Goal: Connect with others: Connect with others

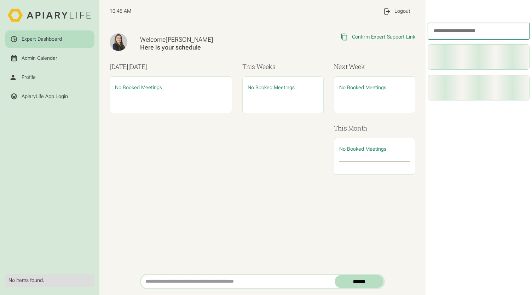
click at [37, 96] on div "ApiaryLife App Login" at bounding box center [45, 96] width 46 height 6
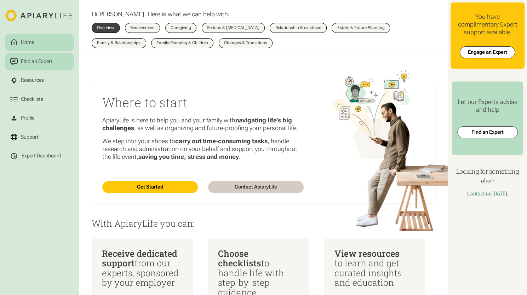
click at [44, 62] on div "Find an Expert" at bounding box center [36, 61] width 34 height 7
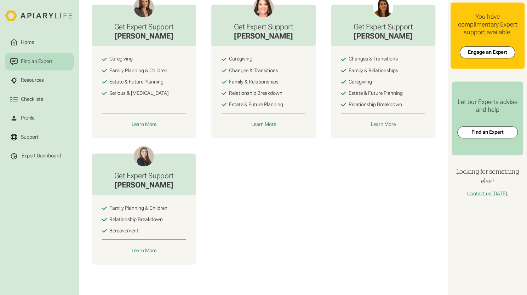
scroll to position [395, 0]
click at [147, 251] on div "Learn More" at bounding box center [143, 251] width 25 height 6
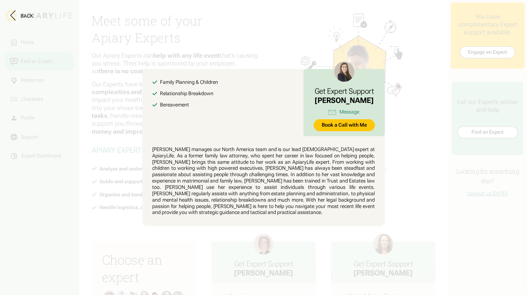
scroll to position [0, 0]
click at [339, 115] on link "Message" at bounding box center [345, 112] width 62 height 9
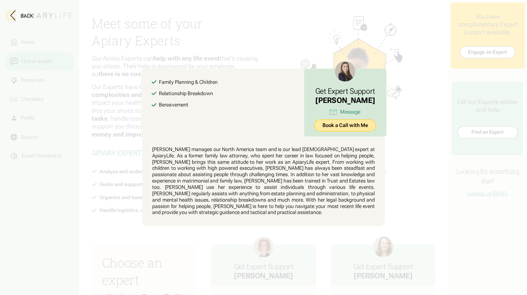
click at [327, 130] on link "Book a Call with Me" at bounding box center [345, 125] width 62 height 12
click at [30, 12] on button "Back" at bounding box center [21, 16] width 23 height 12
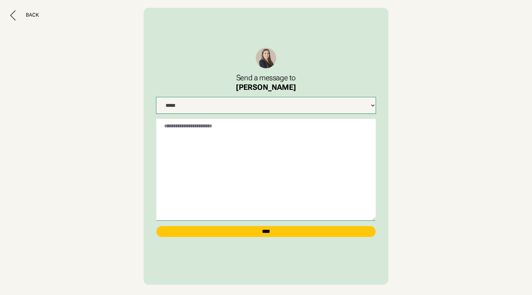
click at [301, 106] on select "**********" at bounding box center [265, 105] width 219 height 17
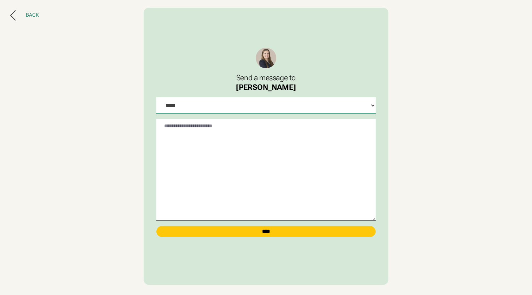
click at [17, 13] on button "Back" at bounding box center [24, 15] width 29 height 10
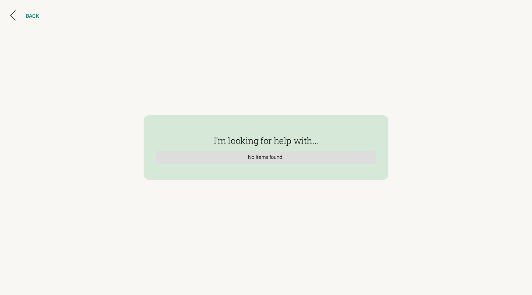
click at [30, 12] on button "BACK" at bounding box center [24, 16] width 29 height 12
